Goal: Task Accomplishment & Management: Manage account settings

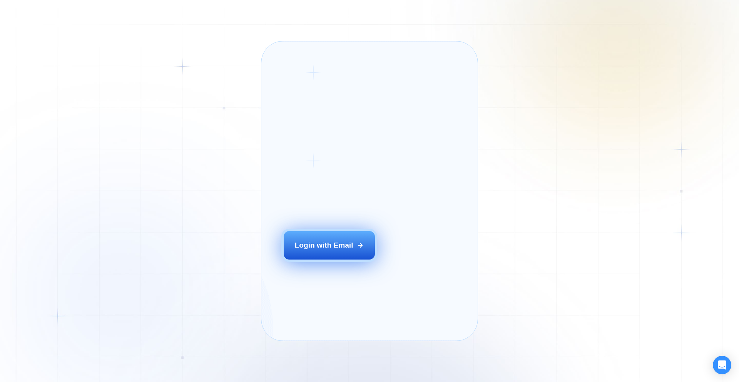
click at [336, 250] on div "Login with Email" at bounding box center [324, 245] width 58 height 10
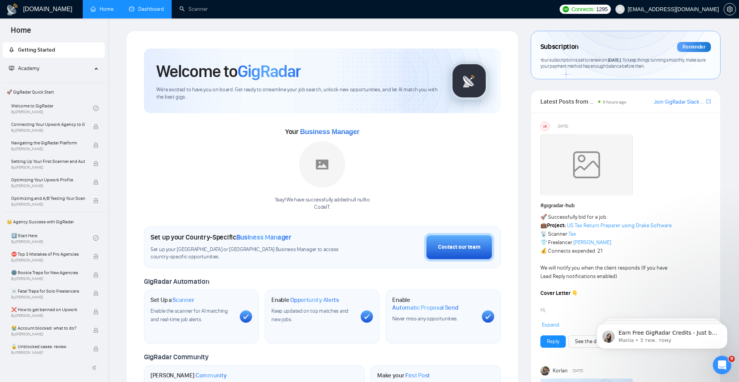
click at [155, 12] on link "Dashboard" at bounding box center [146, 9] width 35 height 7
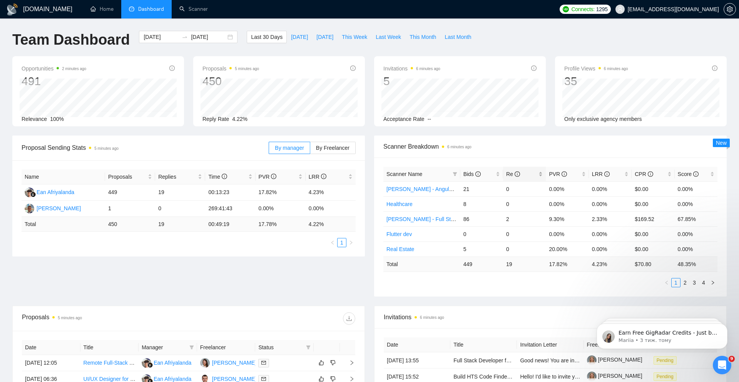
click at [511, 173] on span "Re" at bounding box center [513, 174] width 14 height 6
click at [687, 284] on link "2" at bounding box center [685, 282] width 8 height 8
click at [694, 284] on link "3" at bounding box center [694, 282] width 8 height 8
click at [685, 284] on link "2" at bounding box center [685, 282] width 8 height 8
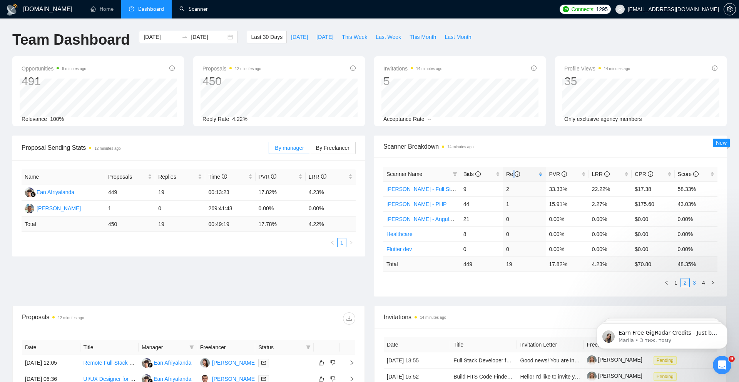
click at [693, 283] on link "3" at bounding box center [694, 282] width 8 height 8
click at [703, 282] on link "4" at bounding box center [703, 282] width 8 height 8
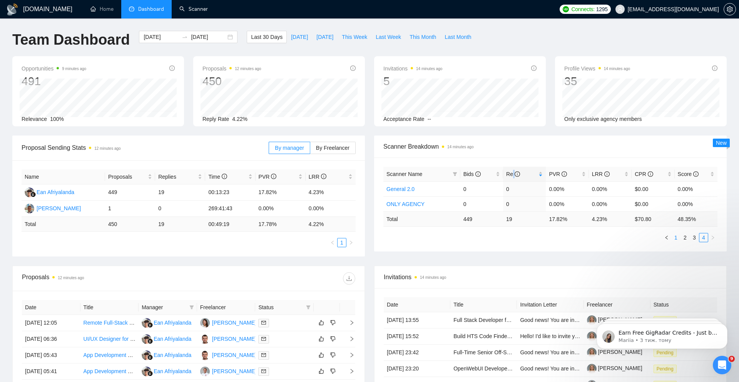
click at [675, 237] on link "1" at bounding box center [675, 237] width 8 height 8
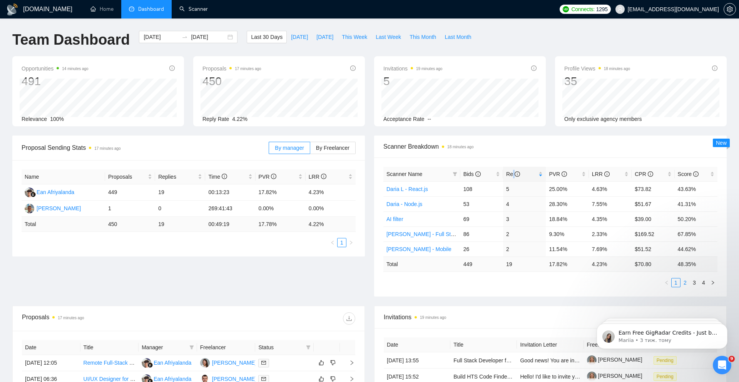
click at [684, 284] on link "2" at bounding box center [685, 282] width 8 height 8
click at [692, 281] on link "3" at bounding box center [694, 282] width 8 height 8
click at [676, 284] on link "1" at bounding box center [675, 282] width 8 height 8
click at [470, 174] on span "Bids" at bounding box center [471, 174] width 17 height 6
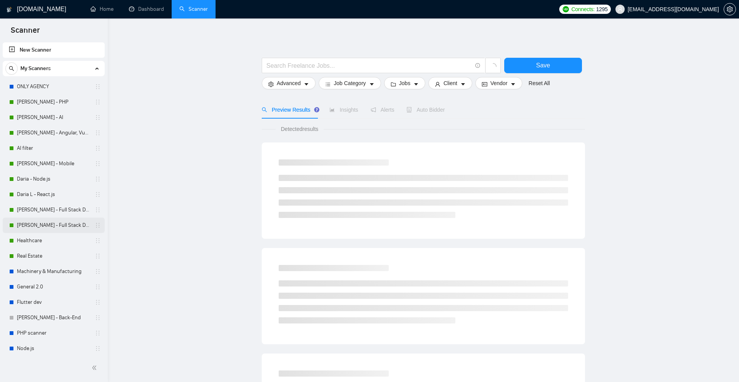
click at [58, 226] on link "Alexander G. - Full Stack Developer" at bounding box center [53, 224] width 73 height 15
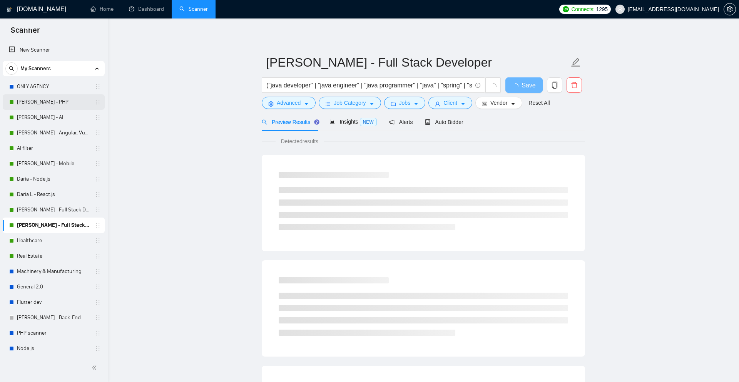
click at [57, 103] on link "[PERSON_NAME] - PHP" at bounding box center [53, 101] width 73 height 15
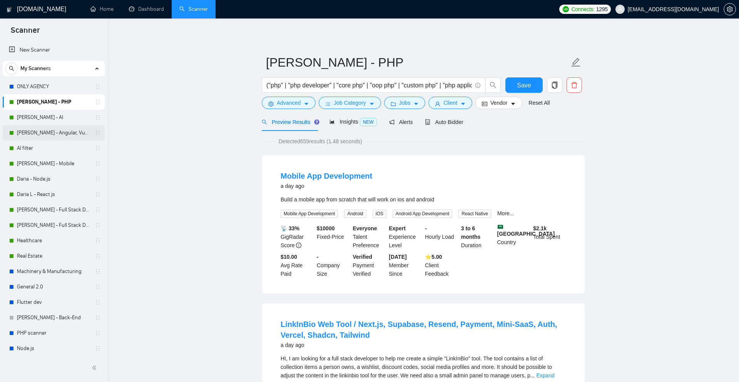
click at [67, 133] on link "[PERSON_NAME] - Angular, Vue.js" at bounding box center [53, 132] width 73 height 15
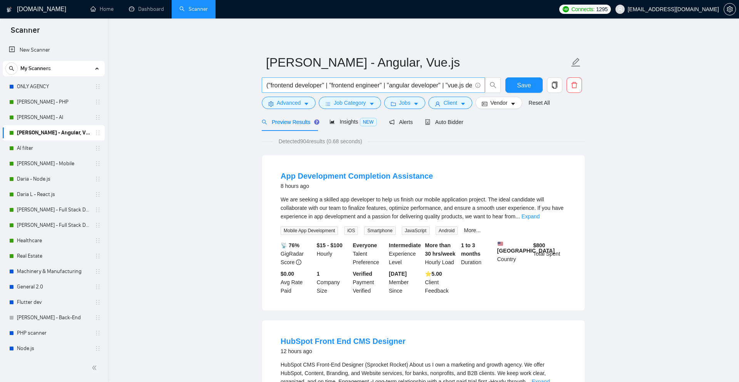
click at [339, 83] on input "("frontend developer" | "frontend engineer" | "angular developer" | "vue.js dev…" at bounding box center [368, 85] width 205 height 10
click at [59, 226] on link "[PERSON_NAME] - Full Stack Developer" at bounding box center [53, 224] width 73 height 15
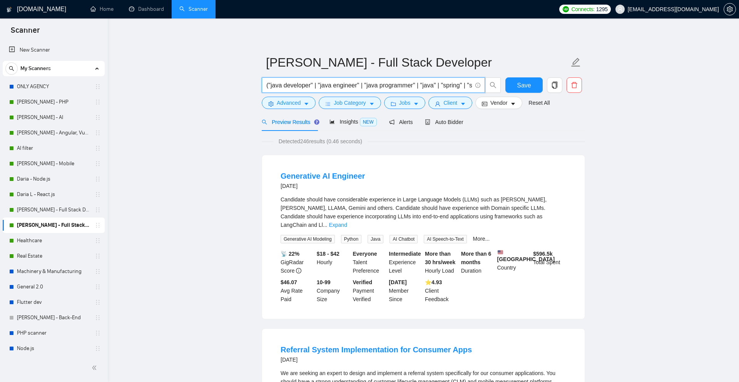
click at [324, 85] on input "("java developer" | "java engineer" | "java programmer" | "java" | "spring" | "…" at bounding box center [368, 85] width 205 height 10
paste input "frontend developer" | "frontend engineer" | "angular developer" | "vue.js devel…"
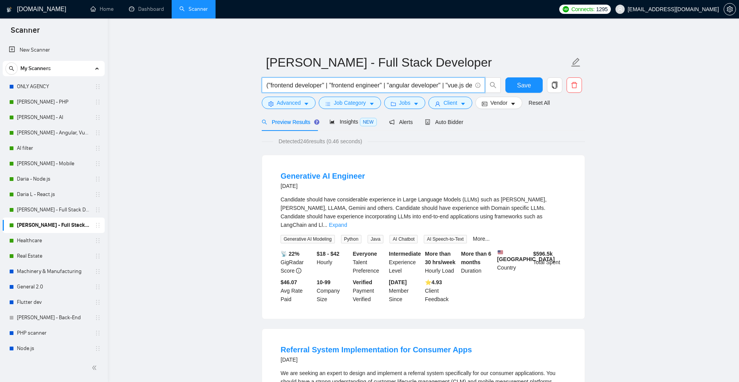
scroll to position [0, 280]
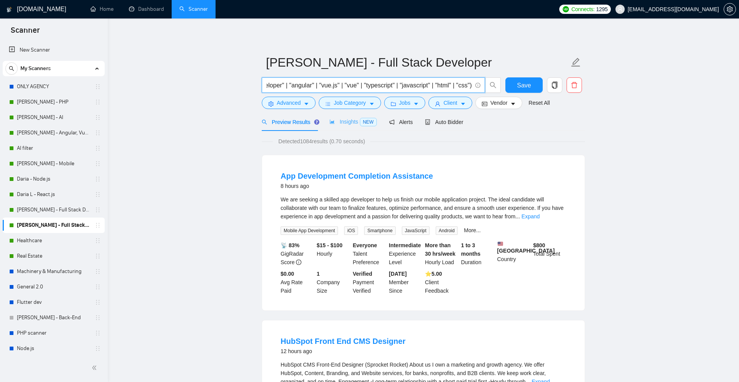
type input "("frontend developer" | "frontend engineer" | "angular developer" | "vue.js dev…"
click at [347, 125] on div "Insights NEW" at bounding box center [352, 121] width 47 height 9
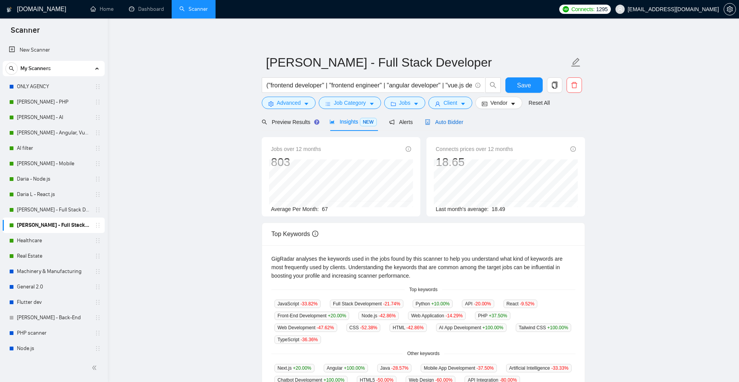
click at [453, 125] on span "Auto Bidder" at bounding box center [444, 122] width 38 height 6
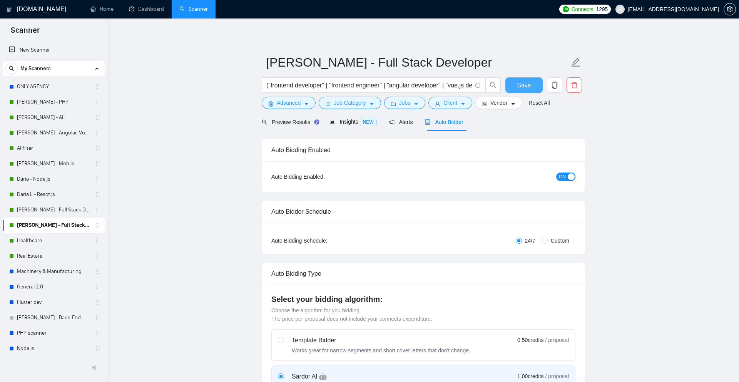
click at [526, 87] on span "Save" at bounding box center [524, 85] width 14 height 10
drag, startPoint x: 32, startPoint y: 224, endPoint x: 37, endPoint y: 110, distance: 114.0
click at [68, 148] on link "[PERSON_NAME] - Angular, Vue.js" at bounding box center [53, 147] width 73 height 15
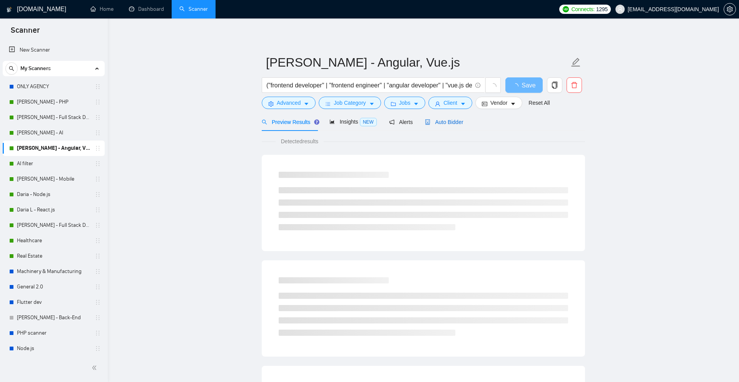
click at [452, 121] on span "Auto Bidder" at bounding box center [444, 122] width 38 height 6
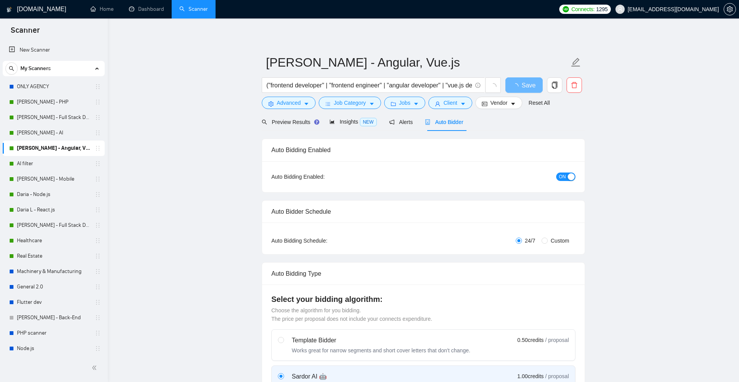
click at [562, 177] on span "ON" at bounding box center [562, 176] width 7 height 8
click at [527, 84] on span "Save" at bounding box center [524, 85] width 14 height 10
click at [53, 103] on link "[PERSON_NAME] - PHP" at bounding box center [53, 101] width 73 height 15
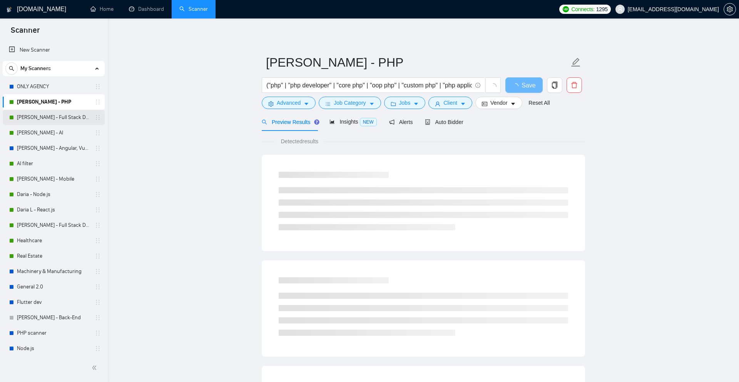
click at [63, 118] on link "[PERSON_NAME] - Full Stack Developer" at bounding box center [53, 117] width 73 height 15
click at [56, 102] on link "[PERSON_NAME] - PHP" at bounding box center [53, 101] width 73 height 15
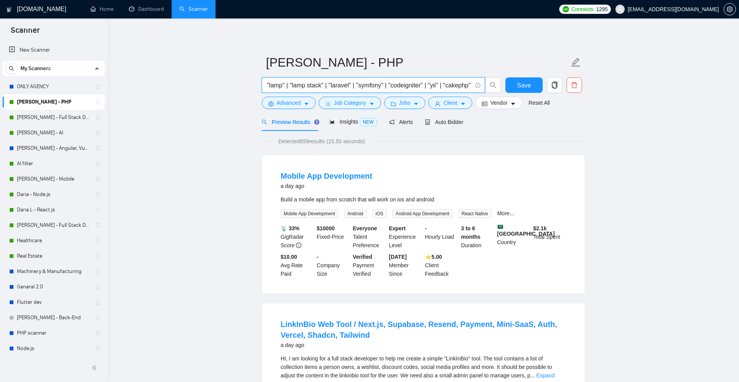
drag, startPoint x: 405, startPoint y: 84, endPoint x: 376, endPoint y: 87, distance: 28.6
click at [376, 87] on input "("php" | "php developer" | "core php" | "oop php" | "custom php" | "php applica…" at bounding box center [368, 85] width 205 height 10
click at [350, 117] on div "Insights NEW" at bounding box center [352, 122] width 47 height 18
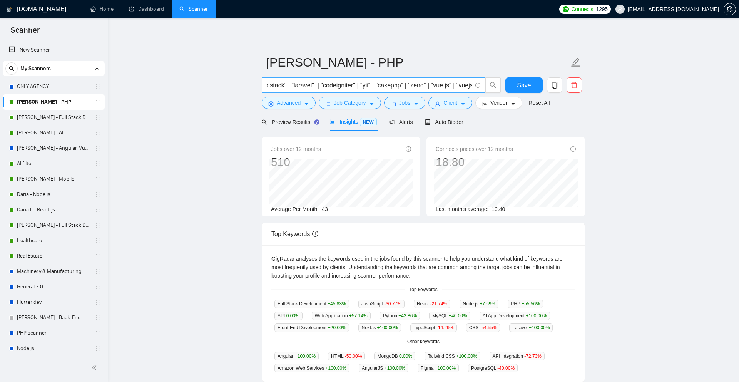
scroll to position [0, 353]
drag, startPoint x: 396, startPoint y: 85, endPoint x: 378, endPoint y: 85, distance: 18.5
click at [378, 85] on input "("php" | "php developer" | "core php" | "oop php" | "custom php" | "php applica…" at bounding box center [368, 85] width 205 height 10
click at [388, 85] on input "("php" | "php developer" | "core php" | "oop php" | "custom php" | "php applica…" at bounding box center [368, 85] width 205 height 10
drag, startPoint x: 393, startPoint y: 84, endPoint x: 382, endPoint y: 85, distance: 11.2
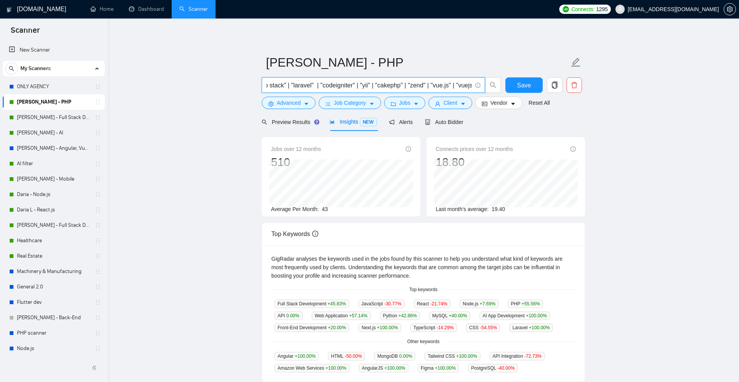
click at [382, 85] on input "("php" | "php developer" | "core php" | "oop php" | "custom php" | "php applica…" at bounding box center [368, 85] width 205 height 10
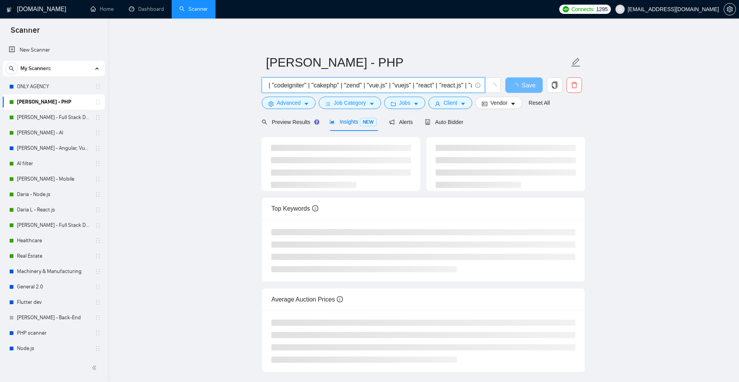
scroll to position [0, 403]
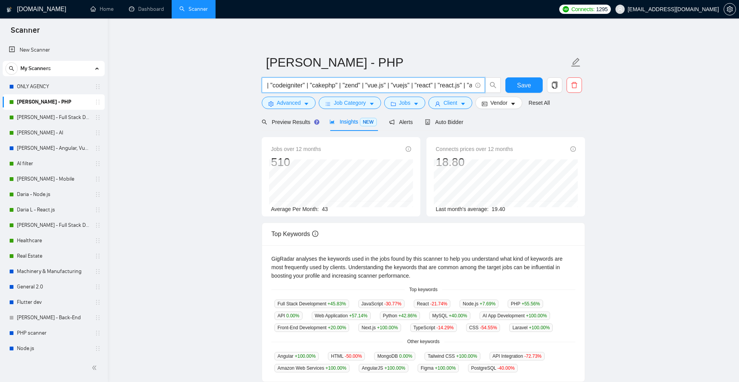
click at [357, 86] on input "("php" | "php developer" | "core php" | "oop php" | "custom php" | "php applica…" at bounding box center [368, 85] width 205 height 10
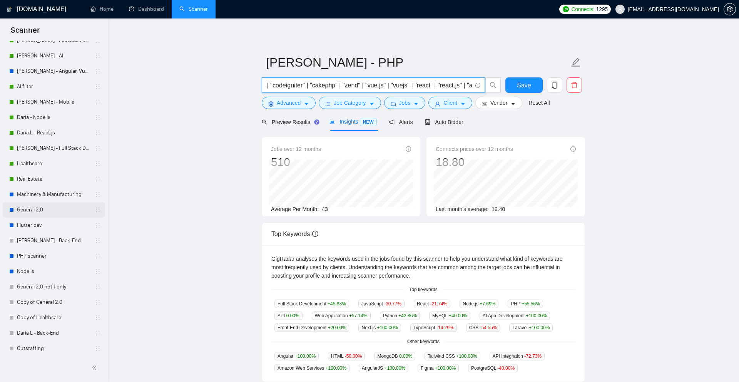
scroll to position [79, 0]
type input "("php" | "php developer" | "core php" | "oop php" | "custom php" | "php applica…"
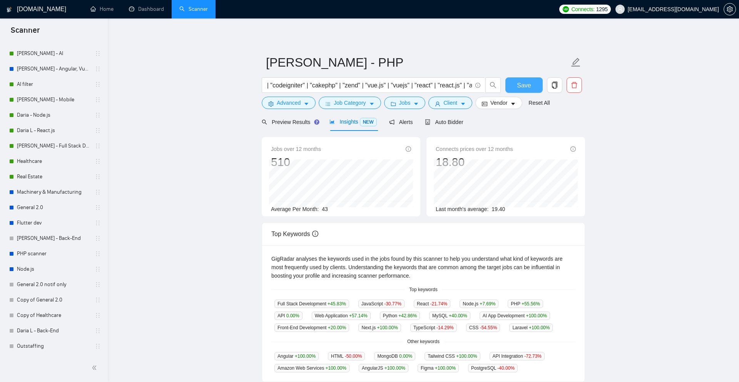
scroll to position [0, 0]
click at [521, 85] on span "Save" at bounding box center [524, 85] width 14 height 10
click at [55, 238] on link "Alexander G. - Back-End" at bounding box center [53, 237] width 73 height 15
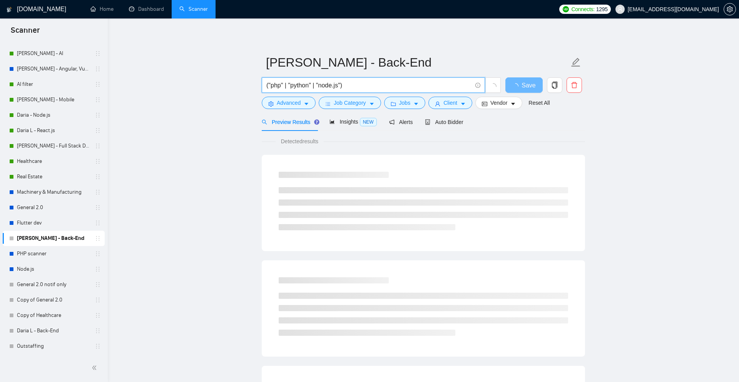
click at [363, 85] on input "("php" | "python" | "node.js")" at bounding box center [368, 85] width 205 height 10
paste input "hp developer" | "core php" | "oop php" | "custom php" | "php application" | "ph…"
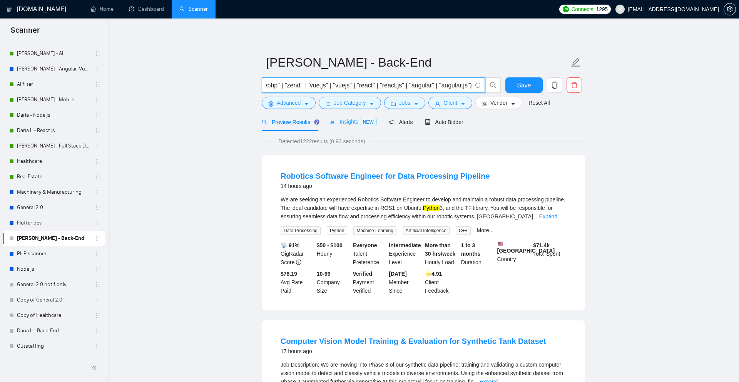
type input "("php" | "php developer" | "core php" | "oop php" | "custom php" | "php applica…"
click at [343, 123] on span "Insights NEW" at bounding box center [352, 121] width 47 height 6
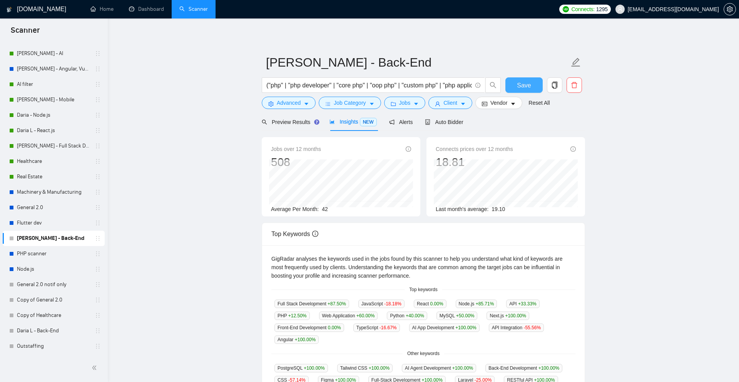
click at [523, 85] on span "Save" at bounding box center [524, 85] width 14 height 10
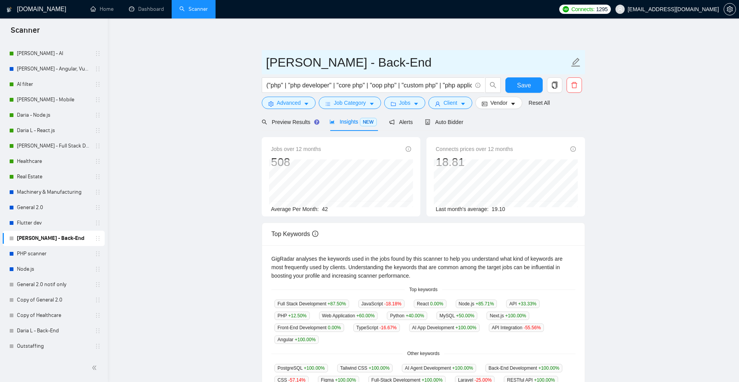
click at [372, 60] on input "Alexander G. - Back-End" at bounding box center [417, 62] width 303 height 19
drag, startPoint x: 403, startPoint y: 58, endPoint x: 349, endPoint y: 58, distance: 54.6
click at [349, 58] on input "Alexander G. - Back-End" at bounding box center [417, 62] width 303 height 19
type input "Alexander G. - PHP"
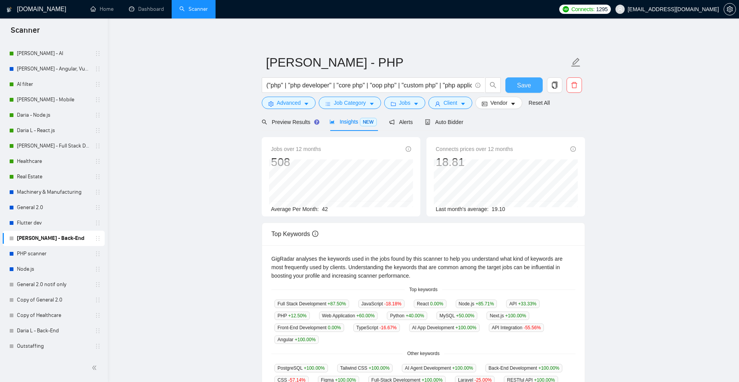
click at [528, 79] on button "Save" at bounding box center [523, 84] width 37 height 15
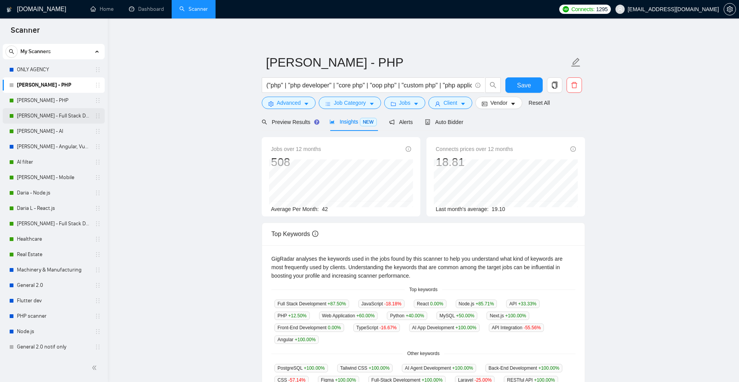
scroll to position [14, 0]
click at [67, 103] on link "[PERSON_NAME] - PHP" at bounding box center [53, 102] width 73 height 15
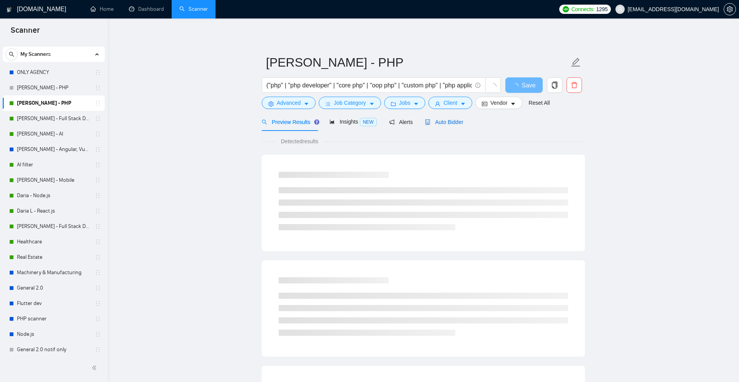
click at [451, 123] on span "Auto Bidder" at bounding box center [444, 122] width 38 height 6
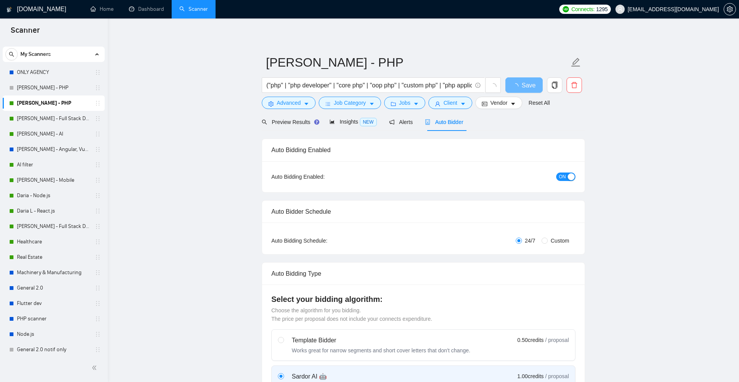
checkbox input "true"
click at [561, 178] on span "ON" at bounding box center [562, 176] width 7 height 8
click at [521, 85] on span "Save" at bounding box center [524, 85] width 14 height 10
checkbox input "true"
click at [67, 88] on link "Alexander G. - PHP" at bounding box center [53, 87] width 73 height 15
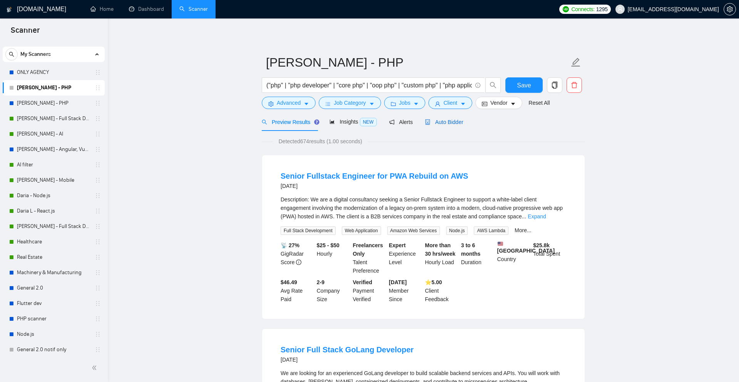
click at [456, 124] on span "Auto Bidder" at bounding box center [444, 122] width 38 height 6
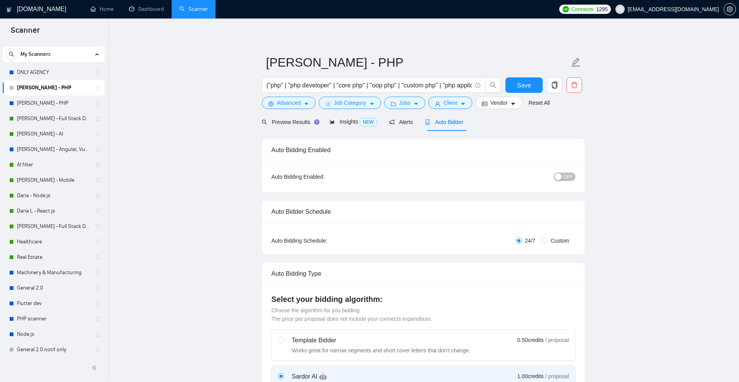
click at [569, 177] on span "OFF" at bounding box center [567, 176] width 9 height 8
click at [519, 82] on span "Save" at bounding box center [524, 85] width 14 height 10
click at [71, 118] on link "[PERSON_NAME] - Full Stack Developer" at bounding box center [53, 118] width 73 height 15
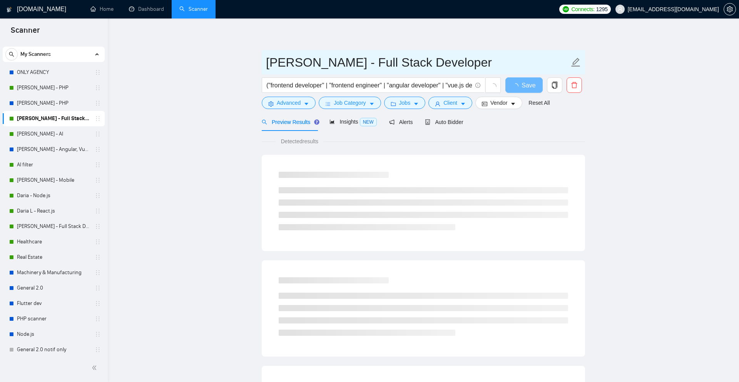
click at [409, 66] on input "[PERSON_NAME] - Full Stack Developer" at bounding box center [417, 62] width 303 height 19
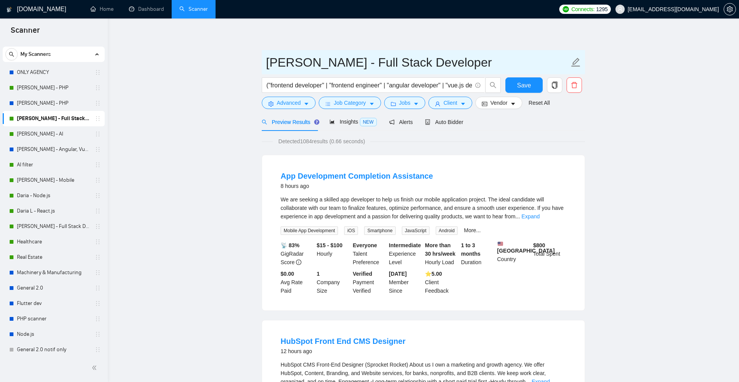
drag, startPoint x: 460, startPoint y: 64, endPoint x: 346, endPoint y: 65, distance: 113.9
click at [346, 65] on input "[PERSON_NAME] - Full Stack Developer" at bounding box center [417, 62] width 303 height 19
type input "Alexander G. - Frontend"
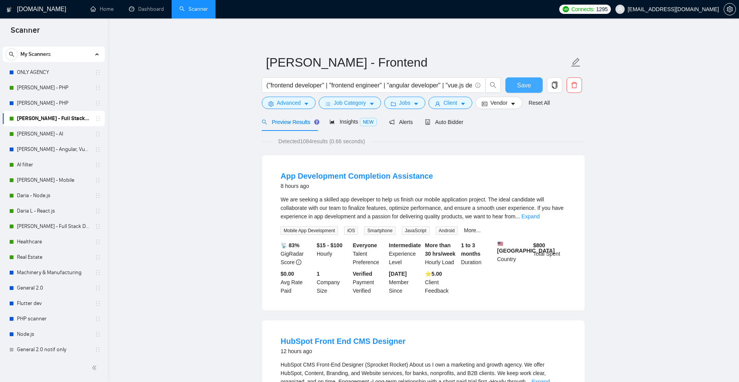
click at [523, 88] on span "Save" at bounding box center [524, 85] width 14 height 10
click at [447, 124] on span "Auto Bidder" at bounding box center [444, 122] width 38 height 6
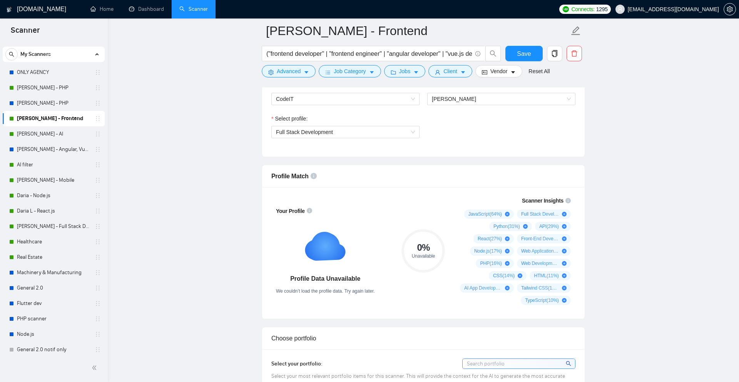
scroll to position [442, 0]
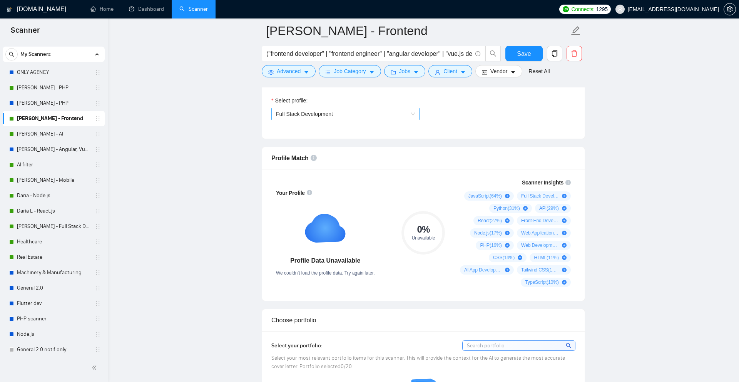
click at [340, 117] on span "Full Stack Development" at bounding box center [345, 114] width 139 height 12
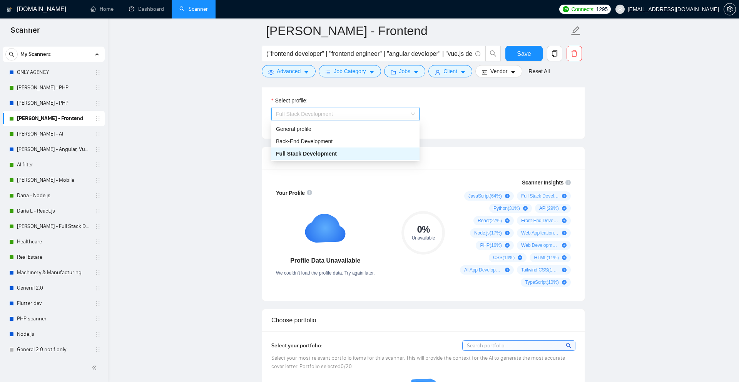
click at [340, 117] on span "Full Stack Development" at bounding box center [345, 114] width 139 height 12
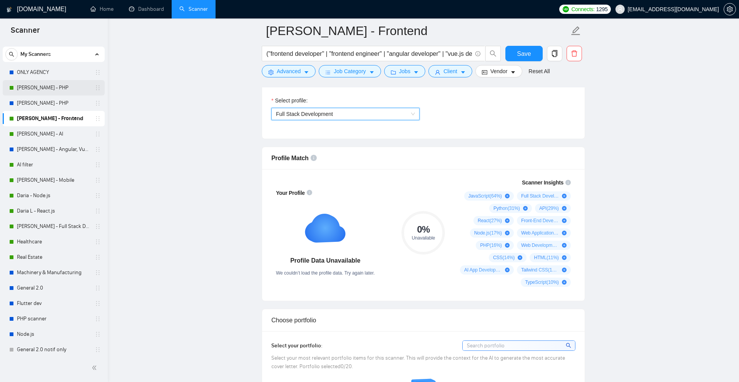
click at [56, 91] on link "Alexander G. - PHP" at bounding box center [53, 87] width 73 height 15
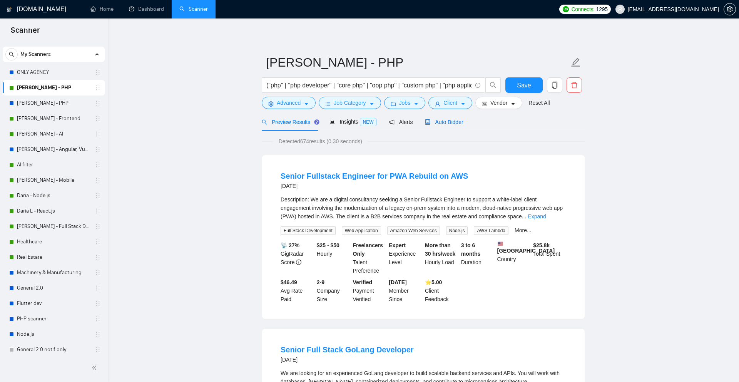
click at [450, 122] on span "Auto Bidder" at bounding box center [444, 122] width 38 height 6
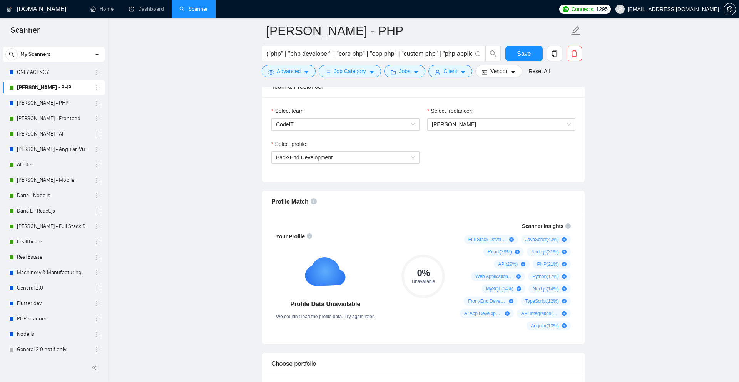
scroll to position [412, 0]
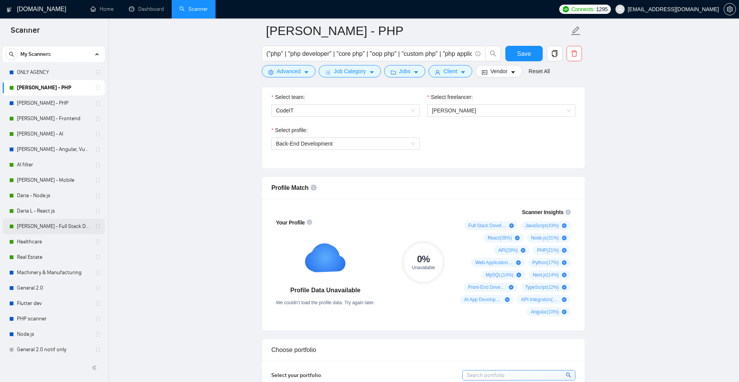
click at [58, 226] on link "[PERSON_NAME] - Full Stack Developer" at bounding box center [53, 226] width 73 height 15
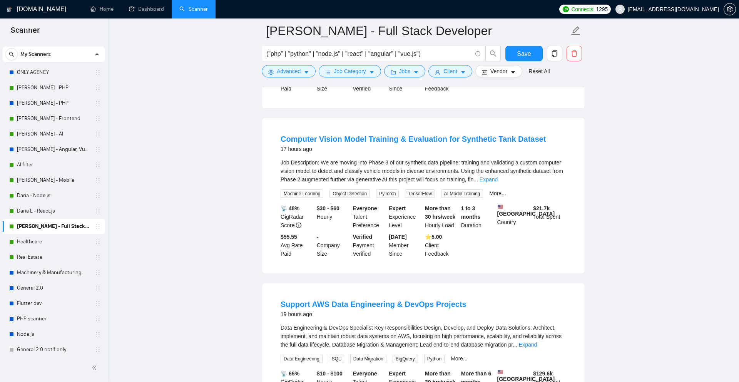
scroll to position [412, 0]
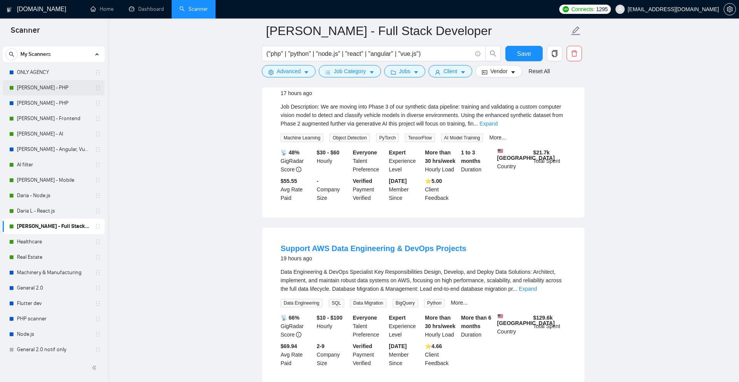
click at [43, 92] on link "Alexander G. - PHP" at bounding box center [53, 87] width 73 height 15
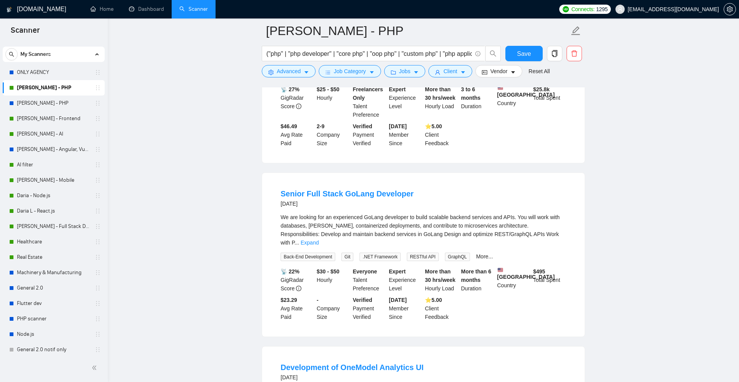
scroll to position [16, 0]
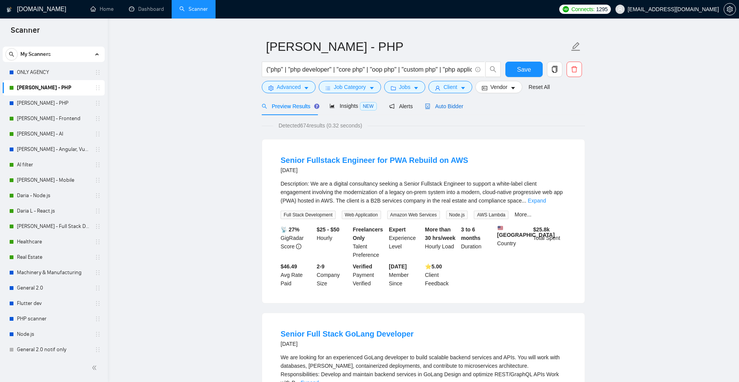
click at [446, 103] on span "Auto Bidder" at bounding box center [444, 106] width 38 height 6
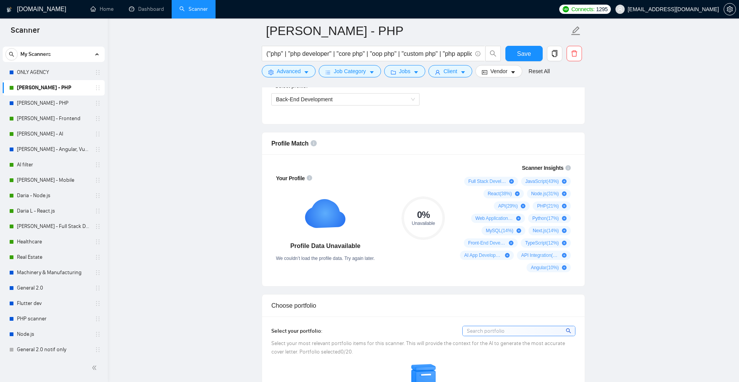
scroll to position [486, 0]
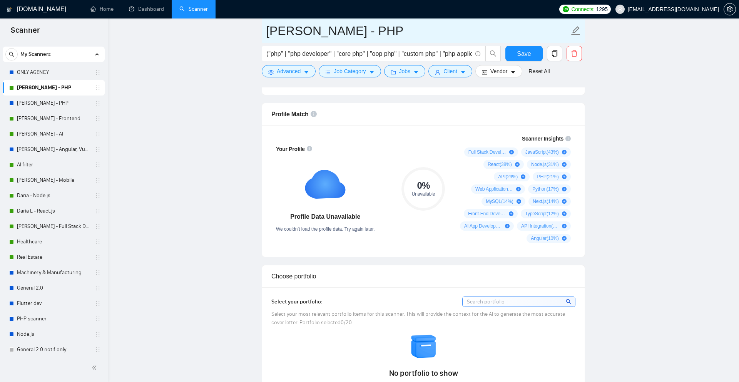
drag, startPoint x: 330, startPoint y: 28, endPoint x: 257, endPoint y: 28, distance: 73.9
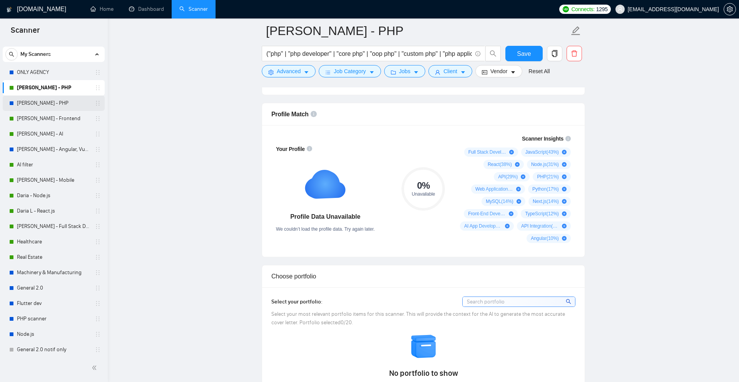
click at [46, 106] on link "[PERSON_NAME] - PHP" at bounding box center [53, 102] width 73 height 15
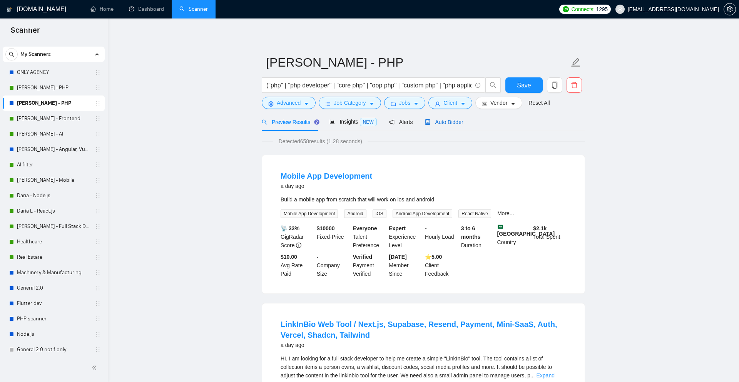
click at [444, 122] on span "Auto Bidder" at bounding box center [444, 122] width 38 height 6
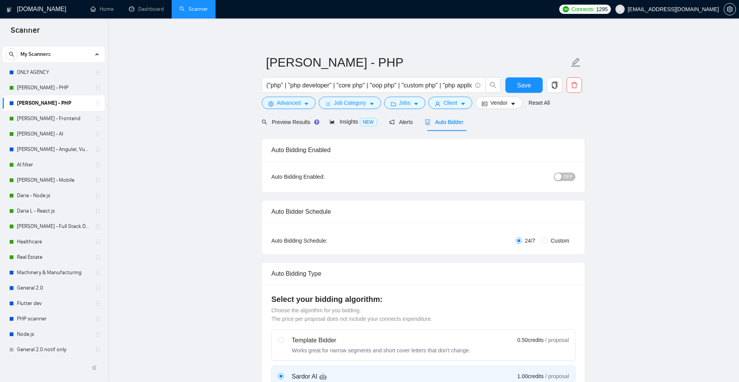
checkbox input "true"
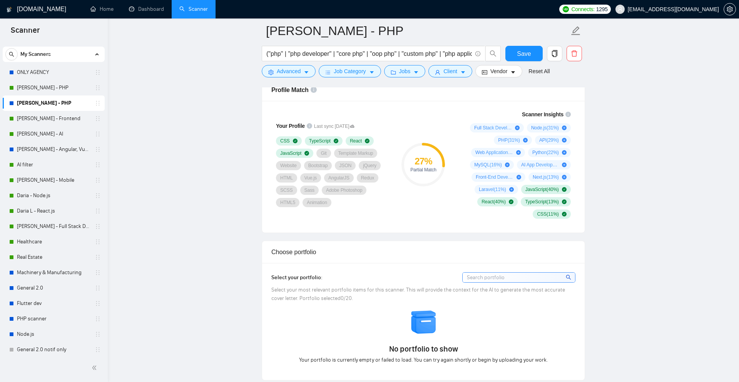
scroll to position [510, 0]
click at [55, 226] on link "[PERSON_NAME] - Full Stack Developer" at bounding box center [53, 226] width 73 height 15
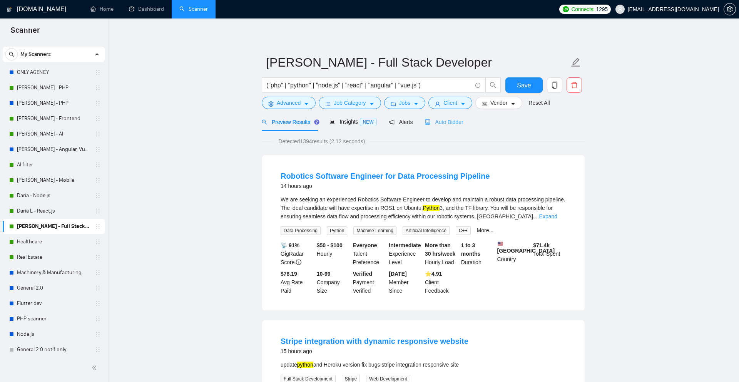
click at [451, 127] on div "Auto Bidder" at bounding box center [444, 122] width 38 height 18
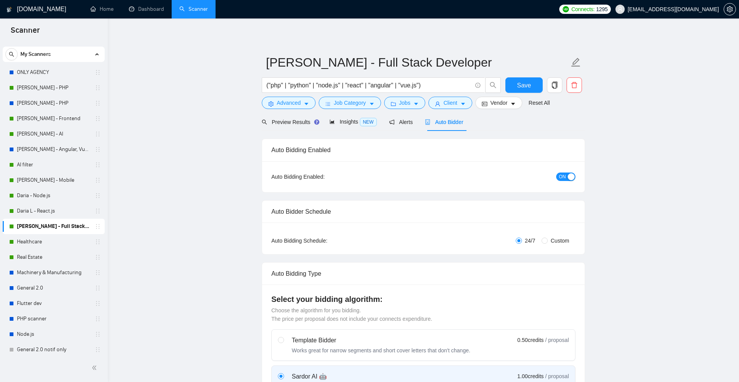
checkbox input "true"
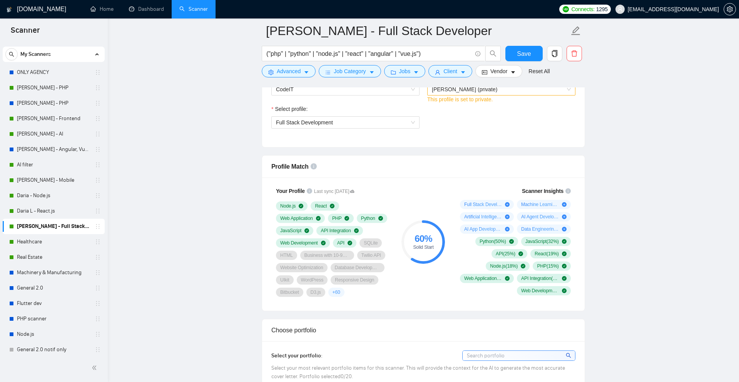
scroll to position [435, 0]
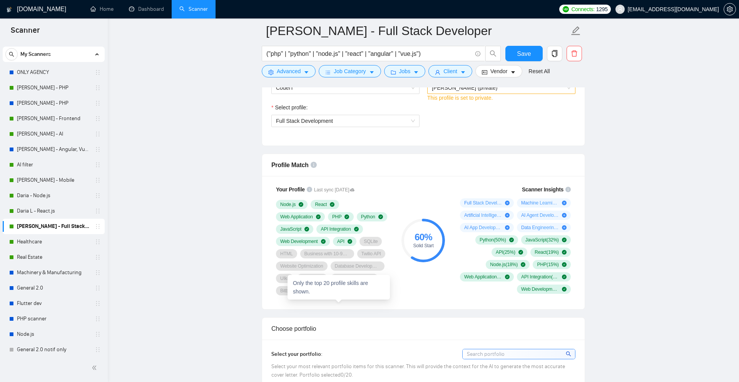
click at [340, 294] on span "+ 60" at bounding box center [336, 290] width 8 height 6
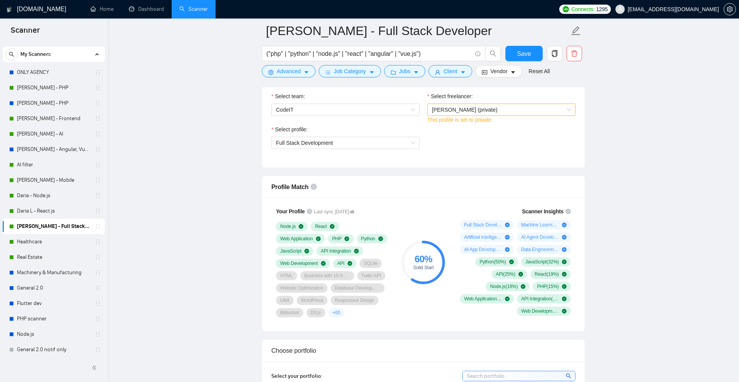
scroll to position [407, 0]
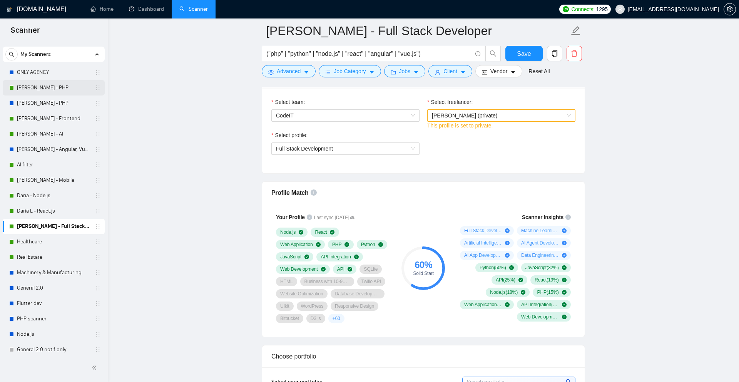
click at [47, 91] on link "Alexander G. - PHP" at bounding box center [53, 87] width 73 height 15
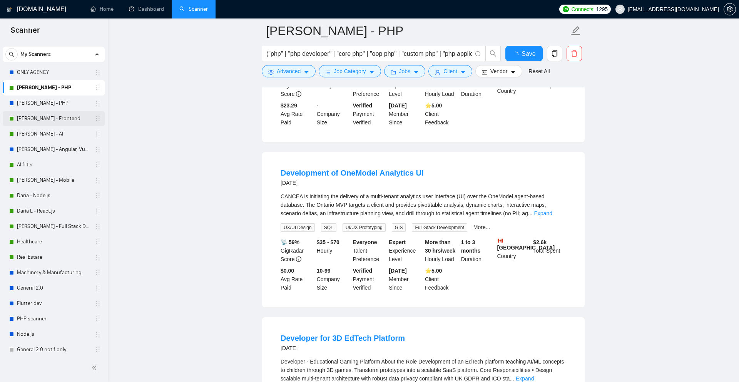
scroll to position [407, 0]
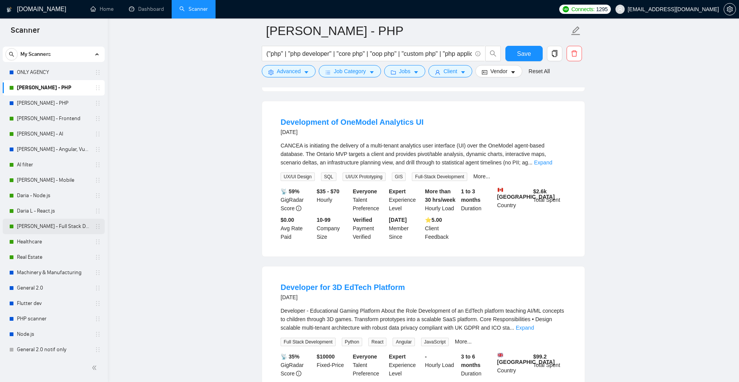
click at [50, 225] on link "[PERSON_NAME] - Full Stack Developer" at bounding box center [53, 226] width 73 height 15
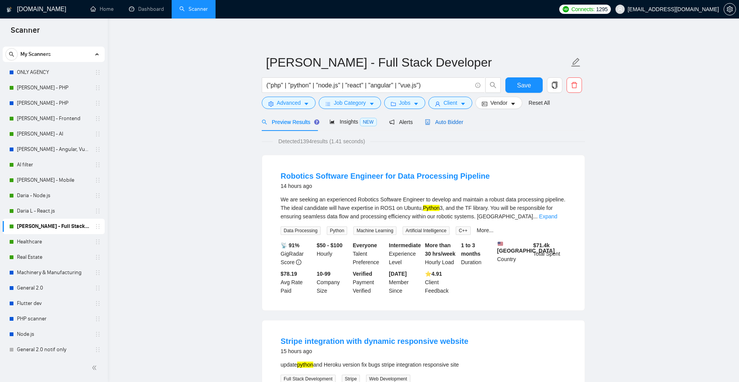
click at [453, 123] on span "Auto Bidder" at bounding box center [444, 122] width 38 height 6
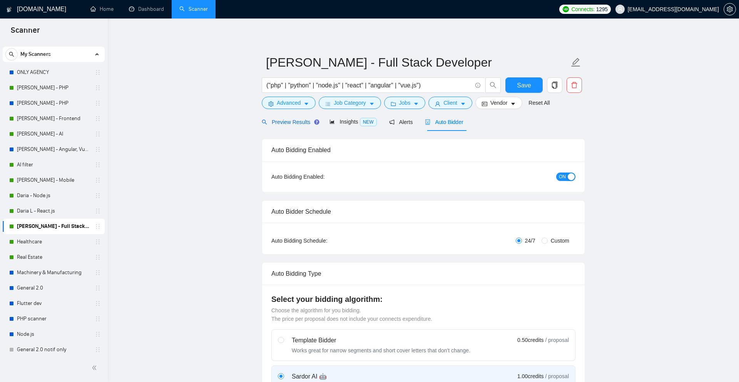
click at [300, 122] on span "Preview Results" at bounding box center [289, 122] width 55 height 6
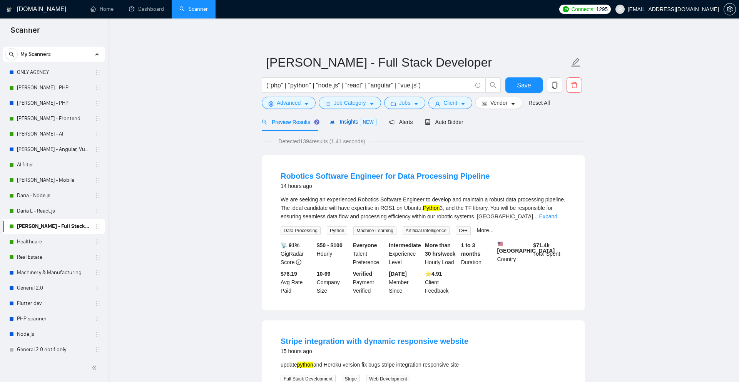
click at [352, 123] on span "Insights NEW" at bounding box center [352, 121] width 47 height 6
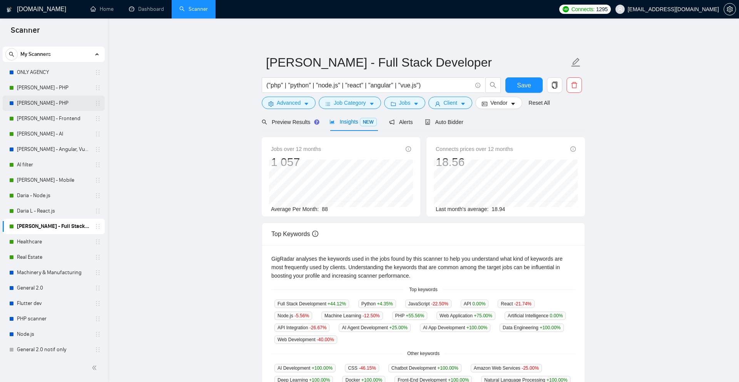
click at [53, 107] on link "[PERSON_NAME] - PHP" at bounding box center [53, 102] width 73 height 15
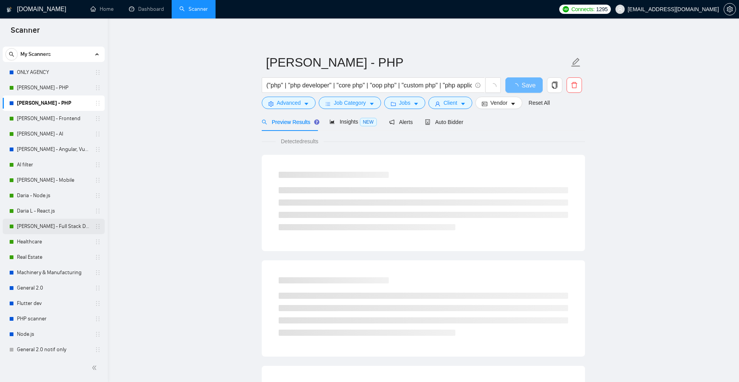
click at [41, 226] on link "[PERSON_NAME] - Full Stack Developer" at bounding box center [53, 226] width 73 height 15
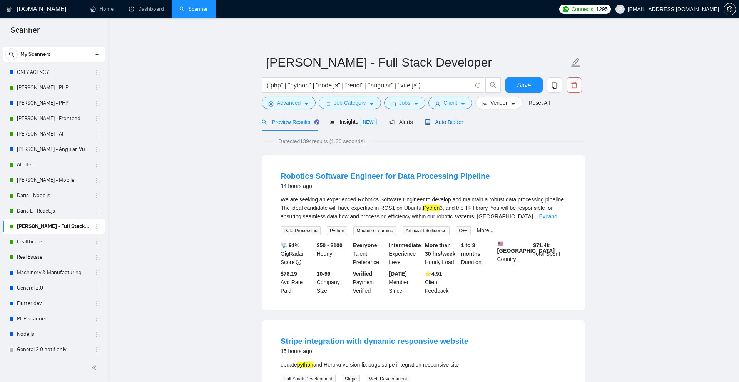
click at [447, 123] on span "Auto Bidder" at bounding box center [444, 122] width 38 height 6
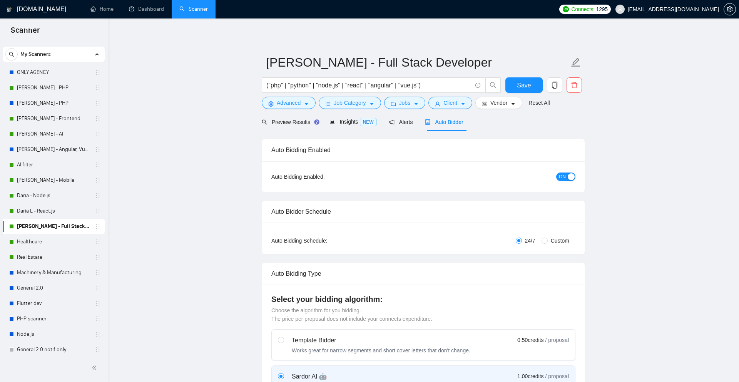
checkbox input "true"
click at [565, 177] on span "ON" at bounding box center [562, 176] width 7 height 8
click at [522, 90] on span "Save" at bounding box center [524, 85] width 14 height 10
click at [42, 245] on link "Healthcare" at bounding box center [53, 241] width 73 height 15
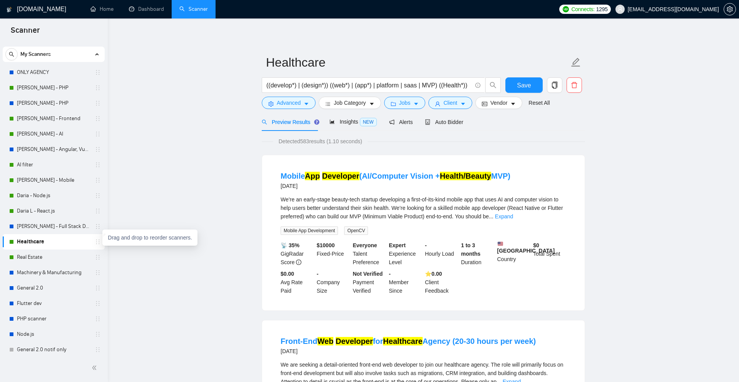
click at [96, 241] on icon "holder" at bounding box center [98, 242] width 6 height 6
click at [440, 125] on div "Auto Bidder" at bounding box center [444, 122] width 38 height 8
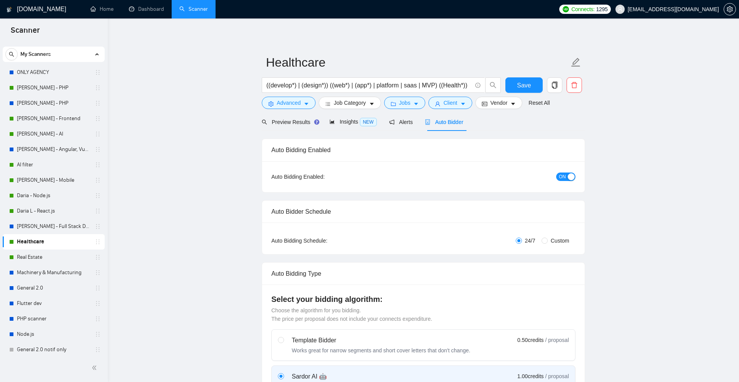
click at [566, 179] on button "ON" at bounding box center [565, 176] width 19 height 8
click at [67, 257] on link "Real Estate" at bounding box center [53, 256] width 73 height 15
click at [525, 87] on span "Save" at bounding box center [524, 85] width 14 height 10
click at [58, 259] on link "Real Estate" at bounding box center [53, 256] width 73 height 15
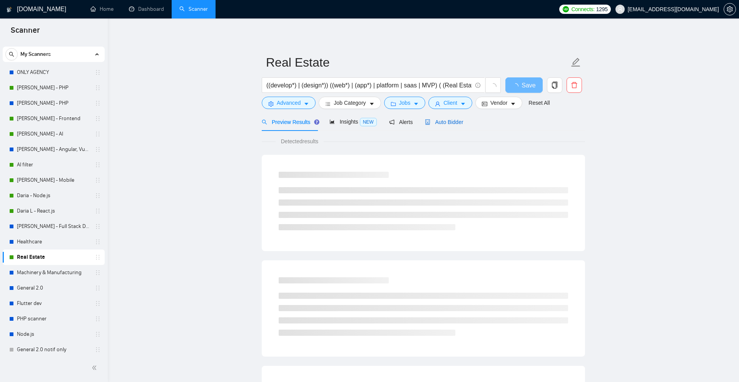
click at [445, 124] on span "Auto Bidder" at bounding box center [444, 122] width 38 height 6
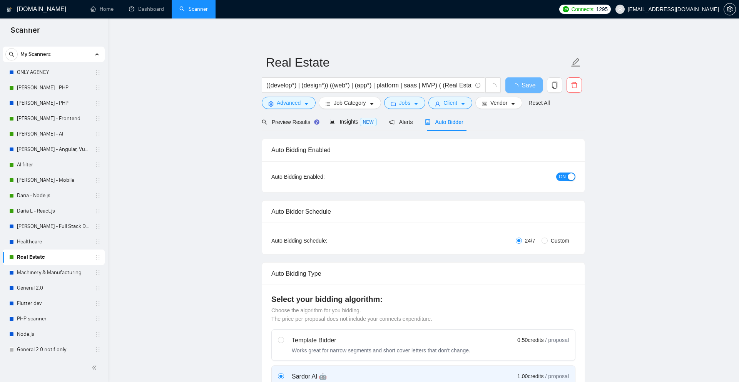
click at [564, 176] on span "ON" at bounding box center [562, 176] width 7 height 8
